Goal: Information Seeking & Learning: Learn about a topic

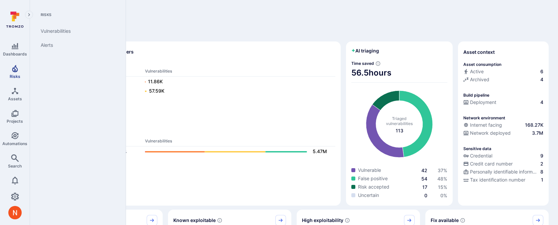
click at [21, 71] on link "Risks" at bounding box center [15, 72] width 30 height 20
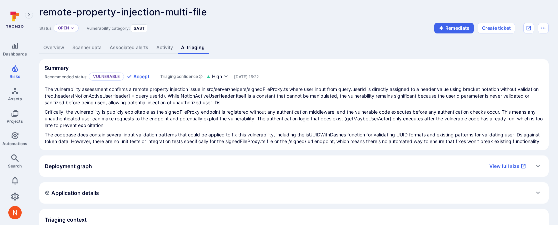
scroll to position [2, 0]
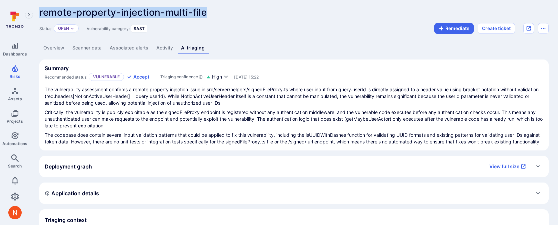
drag, startPoint x: 208, startPoint y: 11, endPoint x: 36, endPoint y: 14, distance: 171.2
click at [36, 14] on div "remote-property-injection-multi-file ... Show more Status: Open Vulnerability c…" at bounding box center [294, 184] width 528 height 373
copy span "remote-property-injection-multi-file"
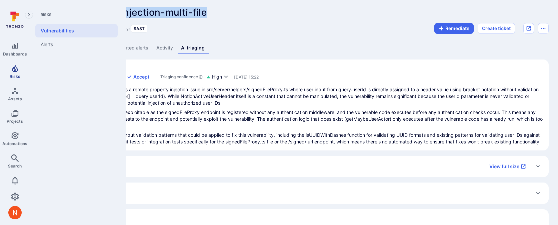
click at [17, 75] on span "Risks" at bounding box center [15, 76] width 11 height 5
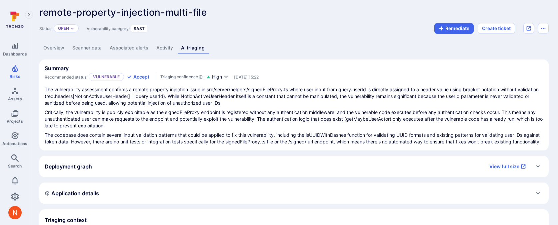
click at [163, 15] on span "remote-property-injection-multi-file" at bounding box center [123, 12] width 168 height 11
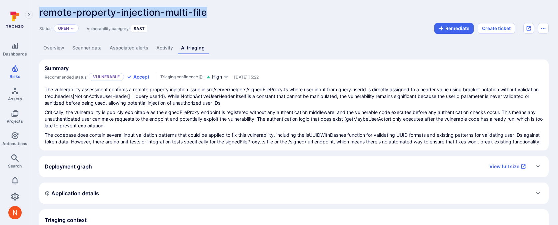
drag, startPoint x: 40, startPoint y: 15, endPoint x: 205, endPoint y: 16, distance: 164.8
click at [205, 16] on span "remote-property-injection-multi-file" at bounding box center [123, 12] width 168 height 11
copy span "remote-property-injection-multi-file"
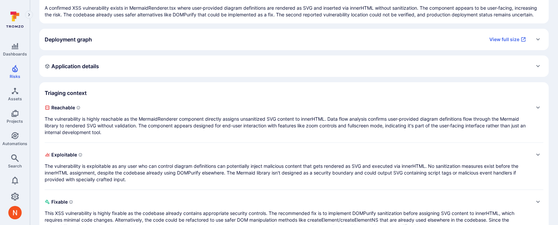
scroll to position [85, 0]
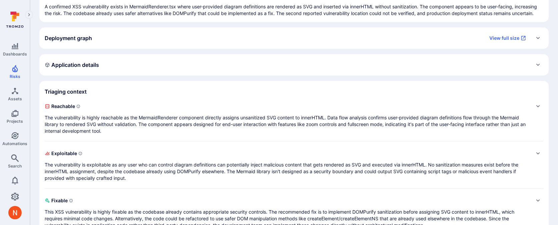
click at [324, 128] on p "The vulnerability is highly reachable as the MermaidRenderer component directly…" at bounding box center [288, 124] width 486 height 20
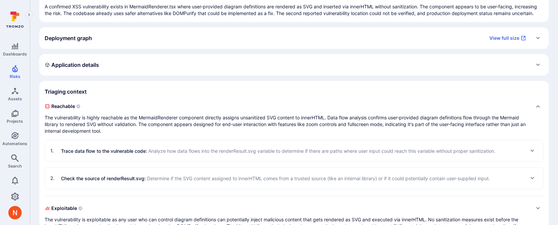
scroll to position [0, 0]
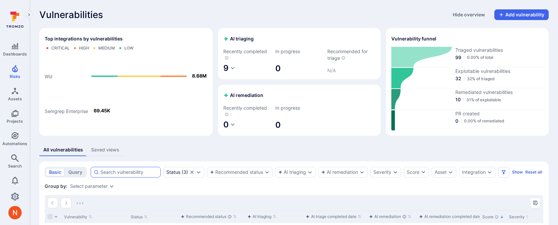
click at [109, 176] on div at bounding box center [126, 171] width 70 height 11
click at [109, 175] on input at bounding box center [128, 171] width 57 height 7
paste input "remote-property-injection-multi-file"
type input "remote-property-injection-multi-file"
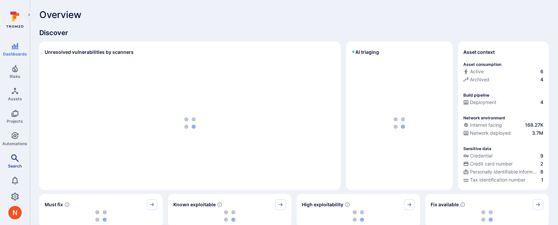
click at [11, 151] on link "Search" at bounding box center [15, 161] width 30 height 20
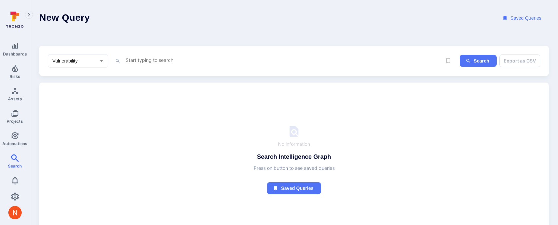
click at [151, 61] on textarea "Intelligence Graph search area" at bounding box center [283, 60] width 317 height 8
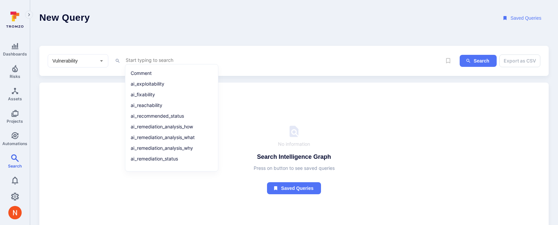
paste textarea "fin_rwyc9P7B5V1REnbR"
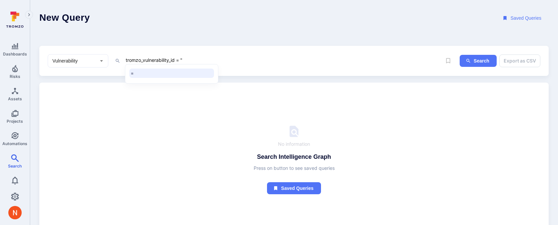
paste textarea "fin_rwyc9P7B5V1REnbR"
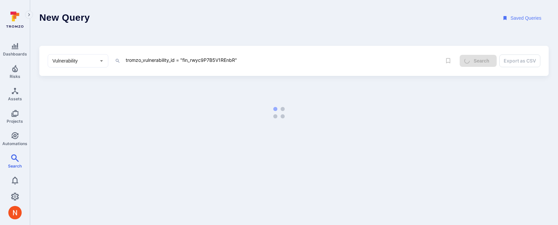
type textarea "tromzo_vulnerability_id = "fin_rwyc9P7B5V1REnbR""
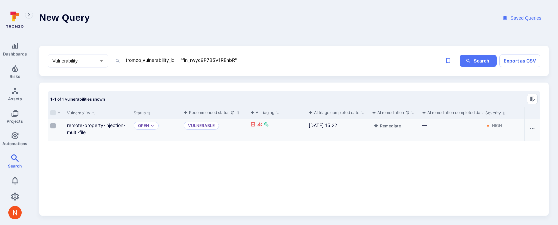
click at [52, 124] on input "Select row" at bounding box center [52, 125] width 5 height 5
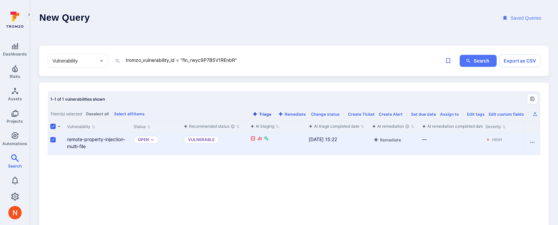
click at [267, 113] on button "Triage" at bounding box center [262, 113] width 22 height 5
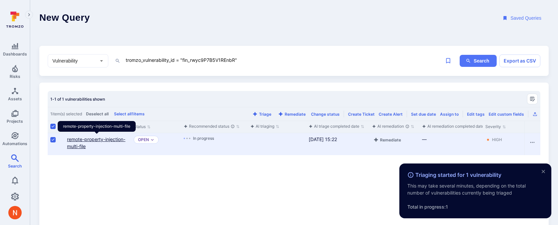
click at [109, 140] on link "remote-property-injection-multi-file" at bounding box center [96, 142] width 58 height 13
